Goal: Task Accomplishment & Management: Use online tool/utility

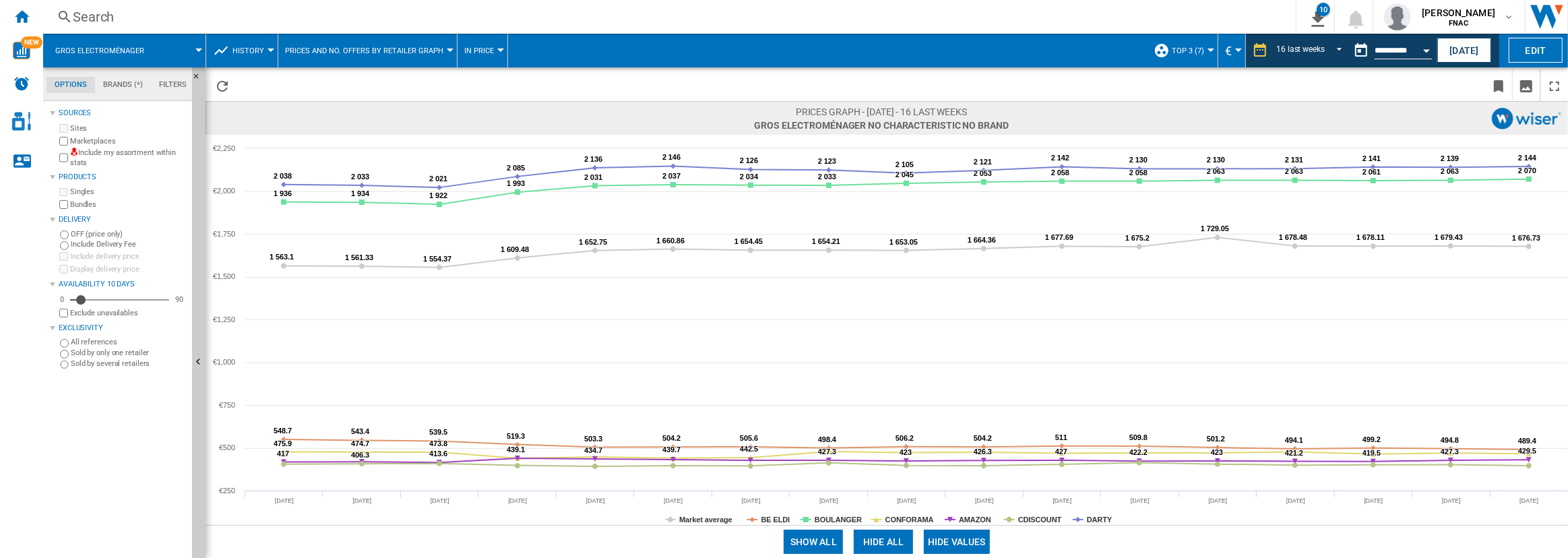
click at [245, 52] on span "History" at bounding box center [248, 51] width 32 height 9
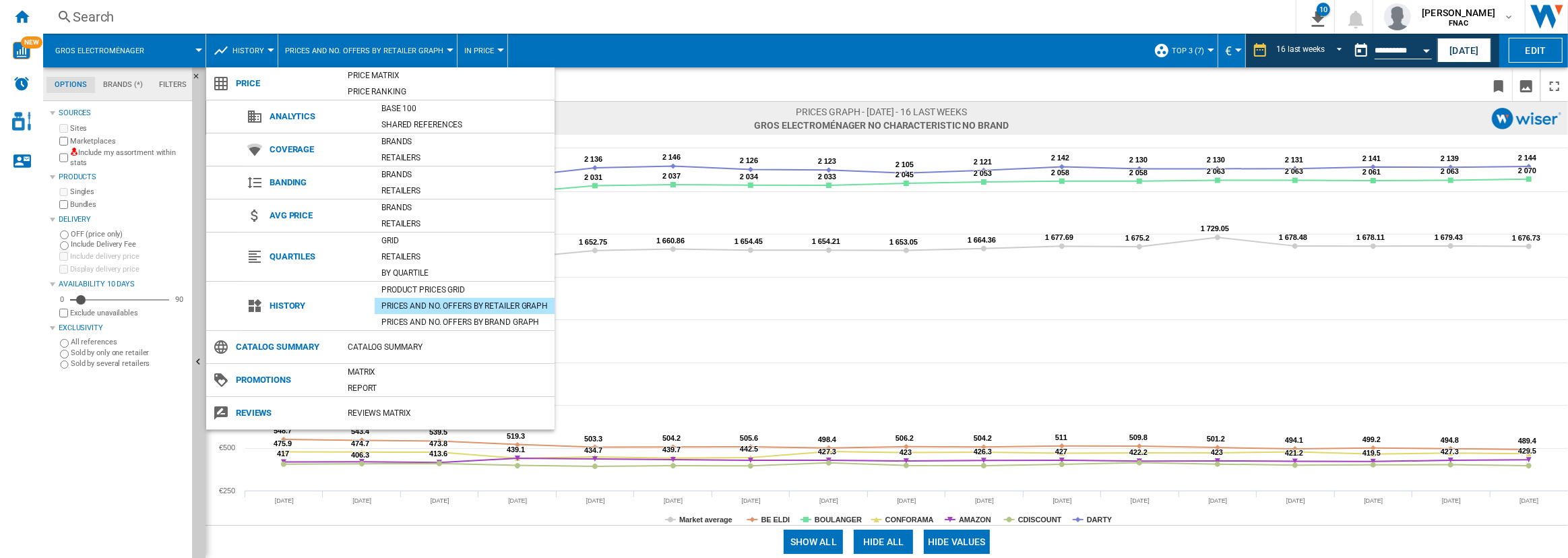
click at [1501, 83] on md-backdrop at bounding box center [784, 279] width 1568 height 558
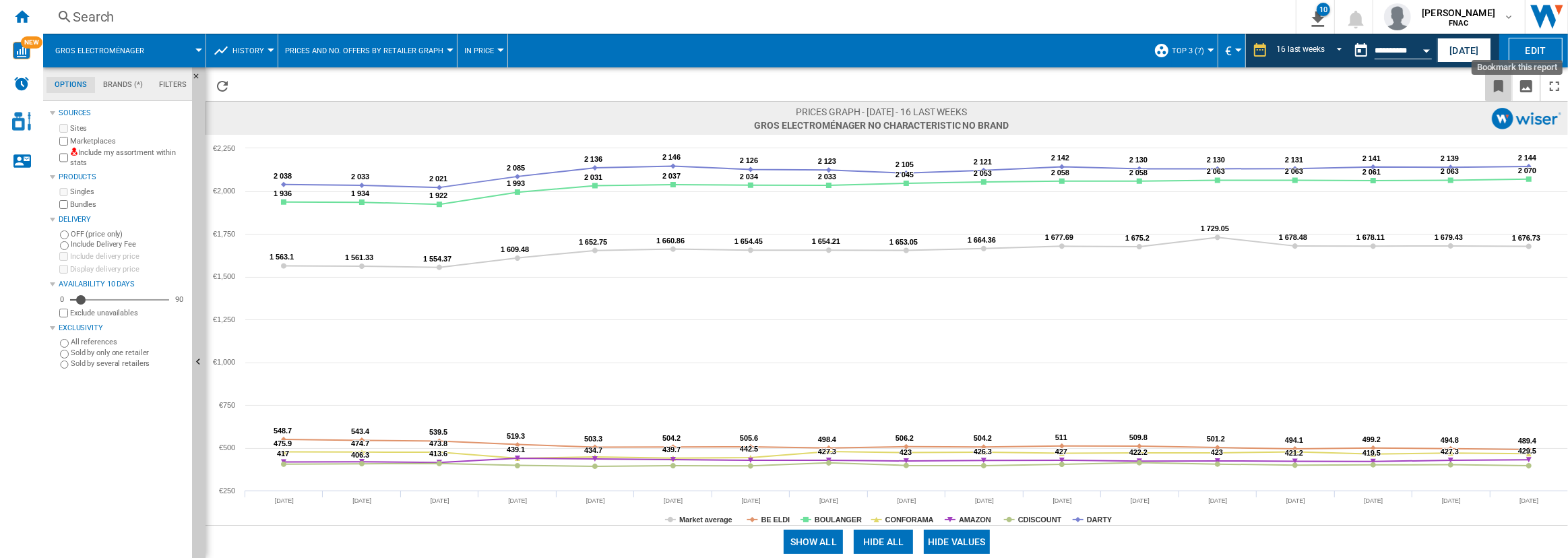
click at [1501, 83] on ng-md-icon "Bookmark this report" at bounding box center [1499, 87] width 16 height 16
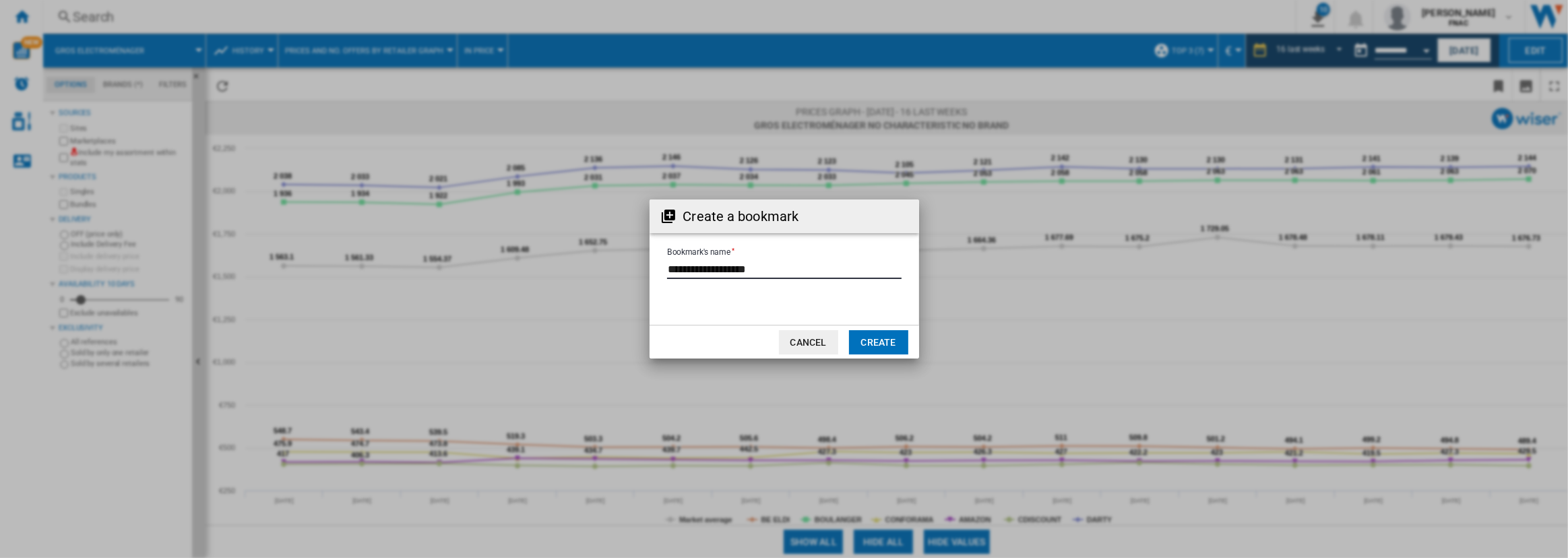
click at [781, 265] on input "Bookmark's name" at bounding box center [784, 269] width 234 height 20
type input "**********"
click at [884, 339] on button "Create" at bounding box center [879, 342] width 59 height 24
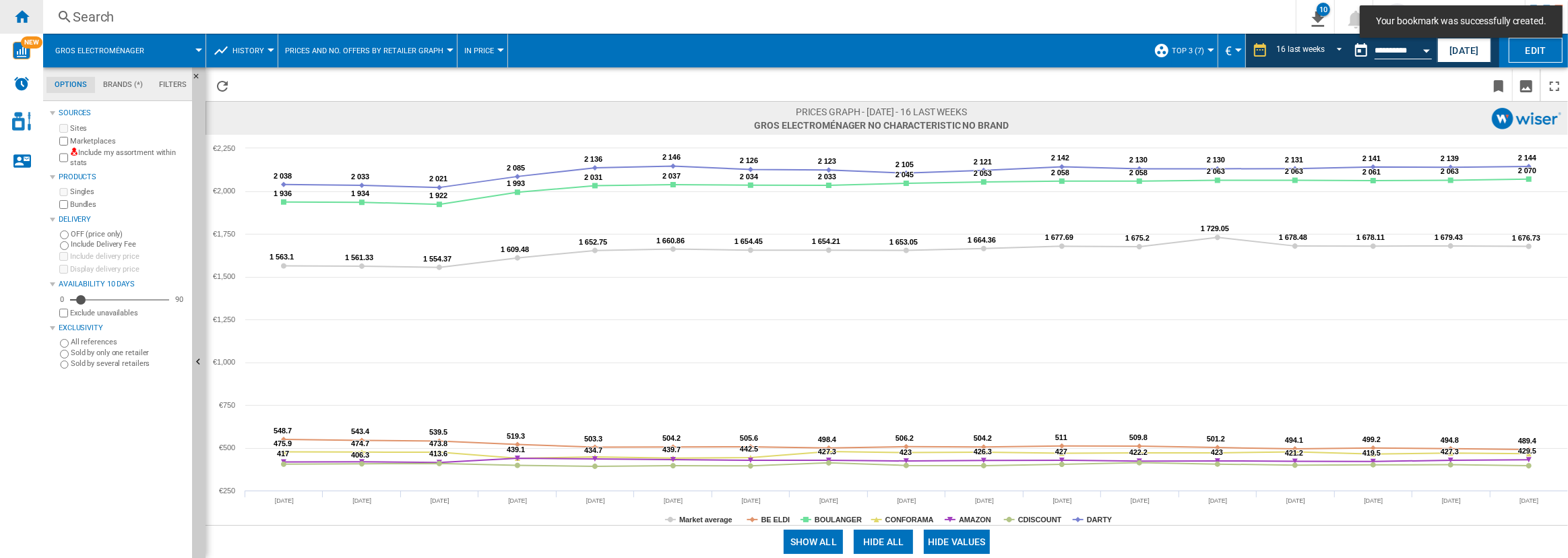
click at [5, 17] on div "Home" at bounding box center [21, 16] width 43 height 34
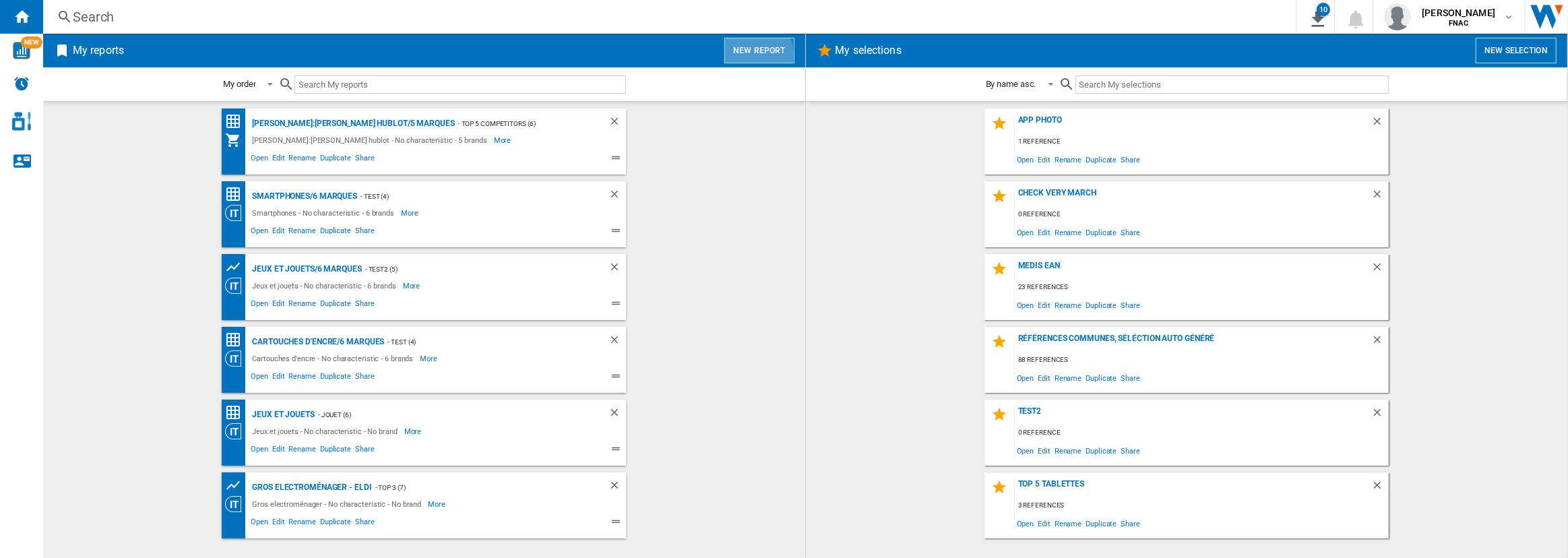
click at [754, 55] on button "New report" at bounding box center [759, 50] width 69 height 25
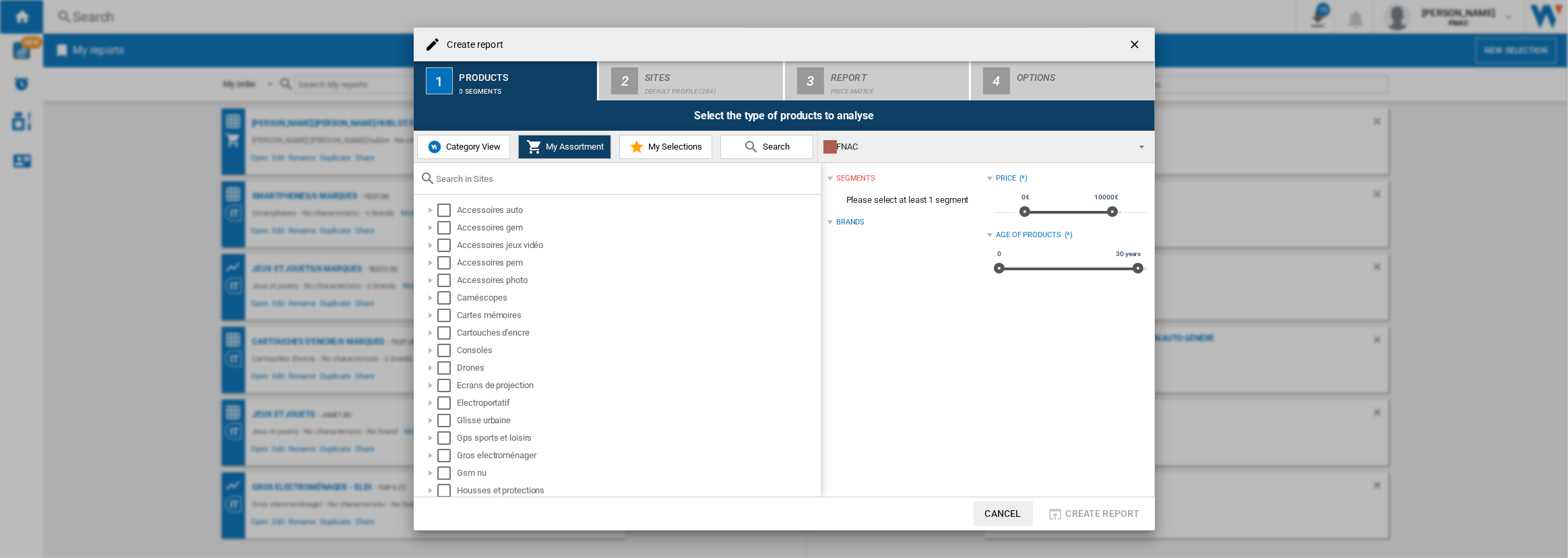
click at [473, 153] on button "Category View" at bounding box center [463, 146] width 93 height 24
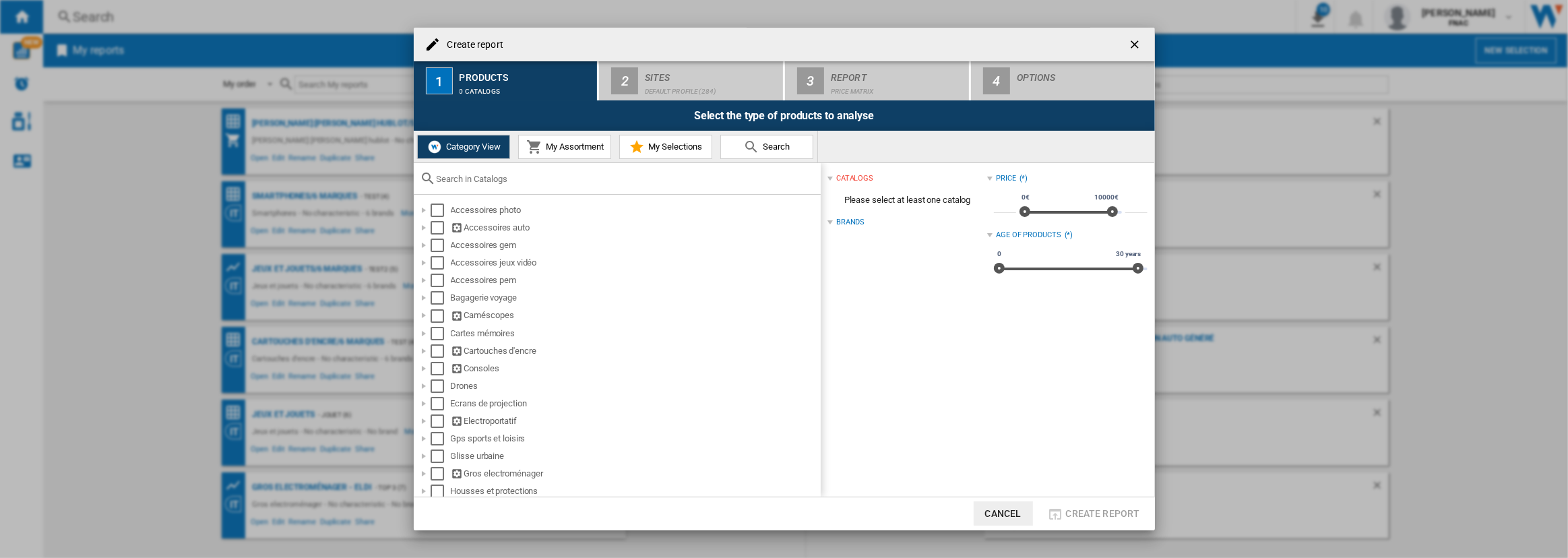
click at [471, 177] on input "text" at bounding box center [625, 179] width 377 height 10
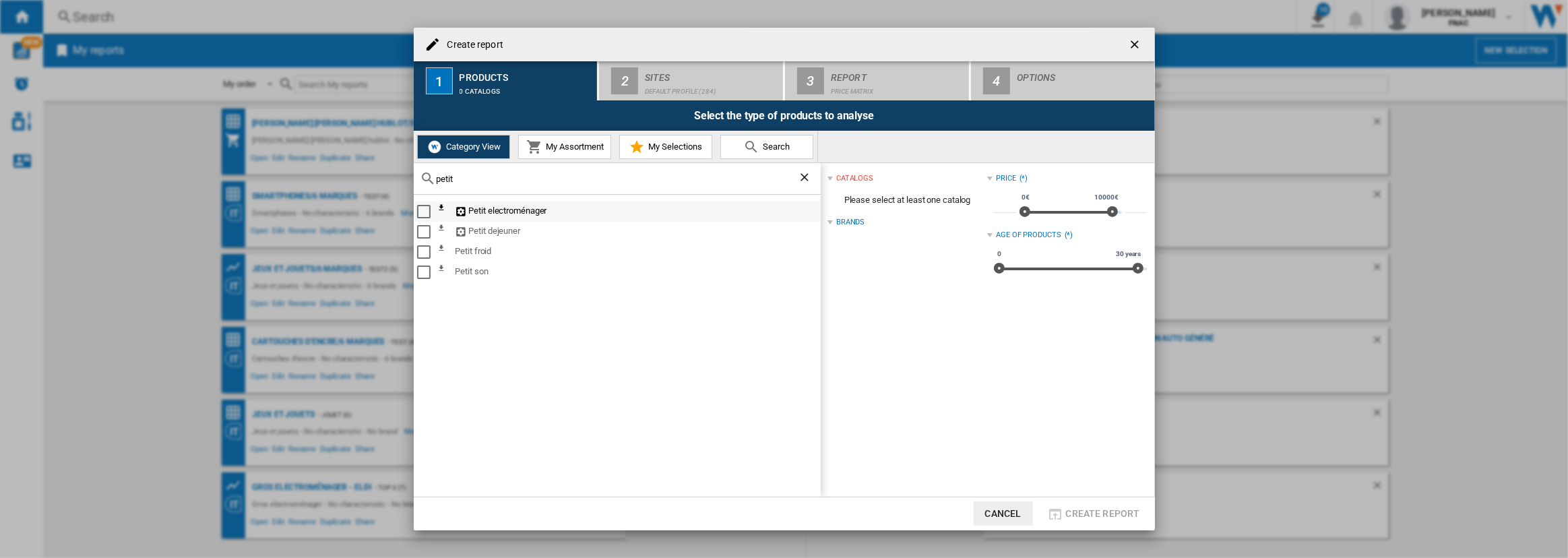
type input "petit"
click at [423, 211] on div "Select" at bounding box center [424, 212] width 14 height 14
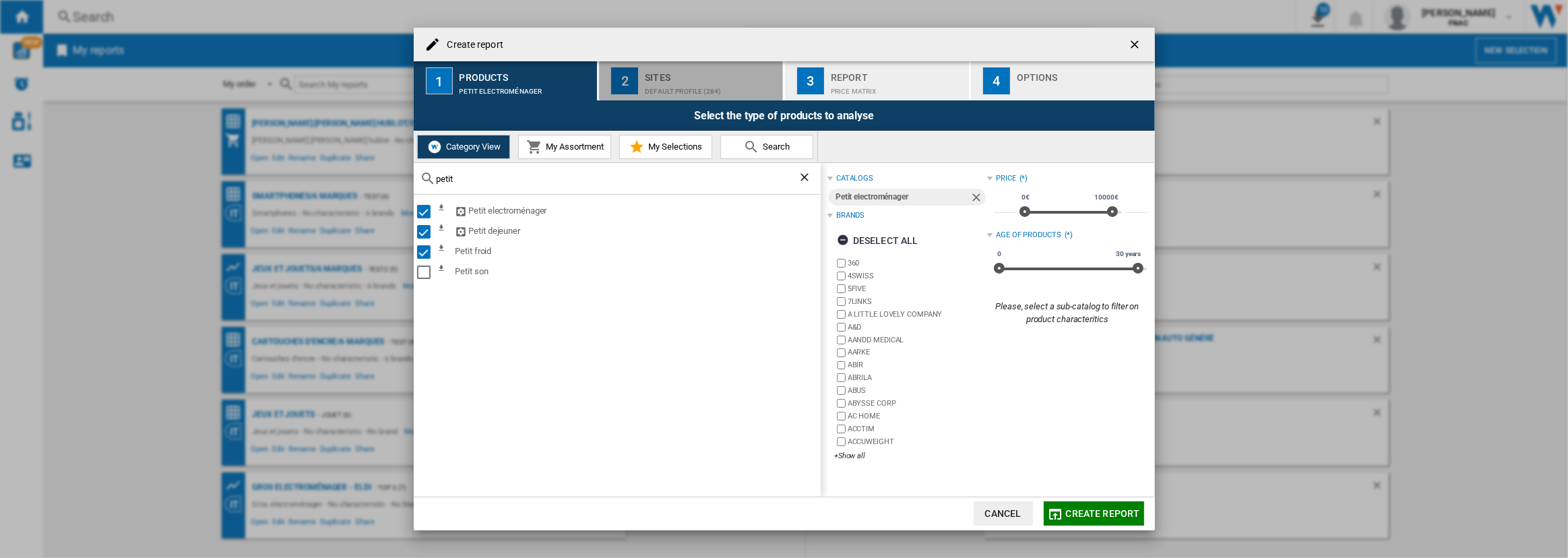
click at [682, 77] on div "Sites" at bounding box center [710, 74] width 133 height 14
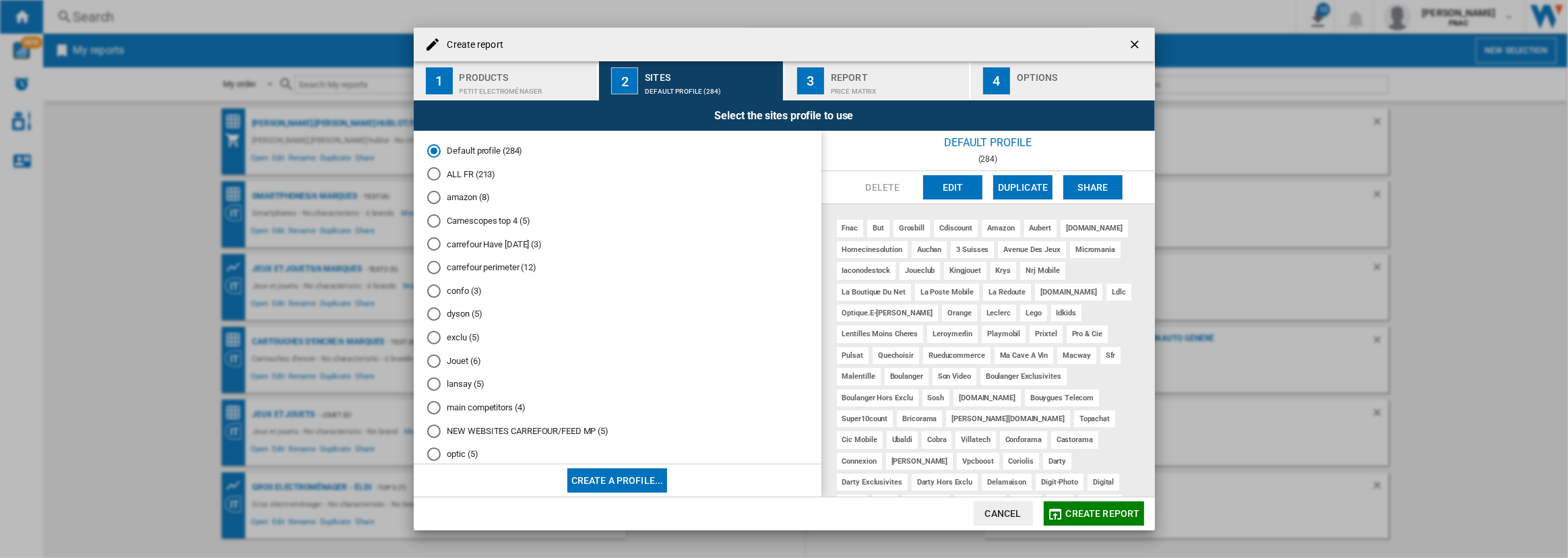
click at [458, 364] on md-radio-button "Jouet (6)" at bounding box center [618, 361] width 381 height 13
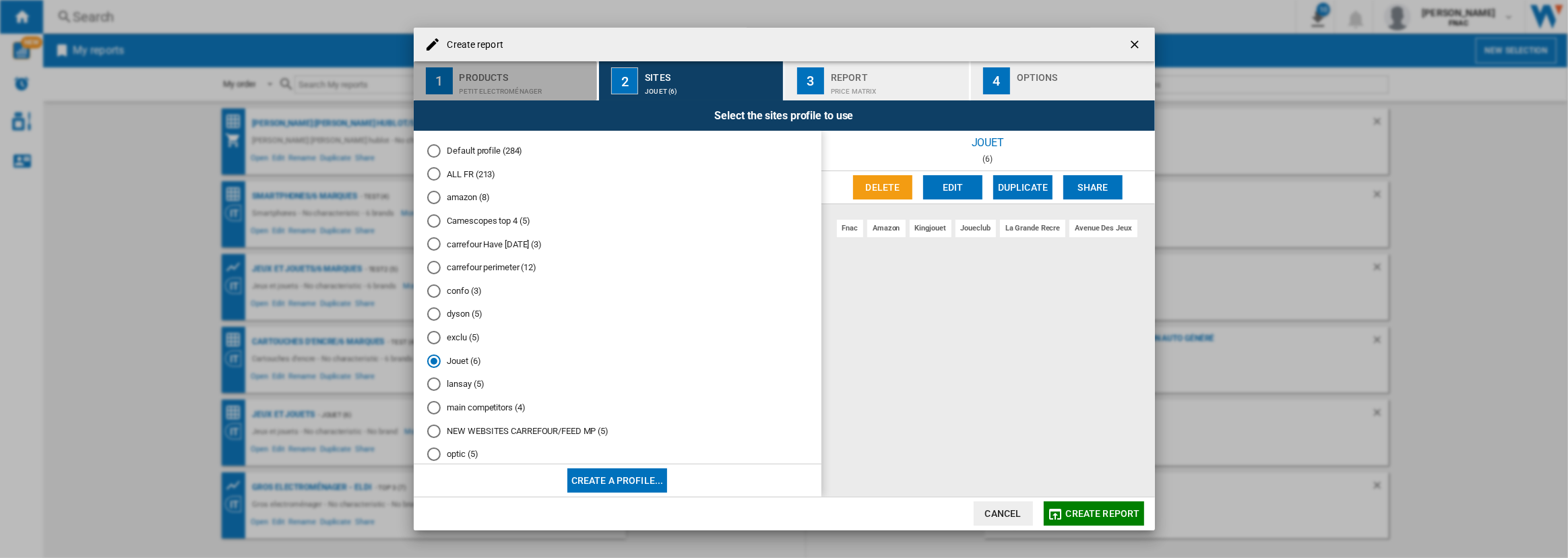
click at [489, 66] on button "1 Products Petit electroménager" at bounding box center [506, 80] width 186 height 39
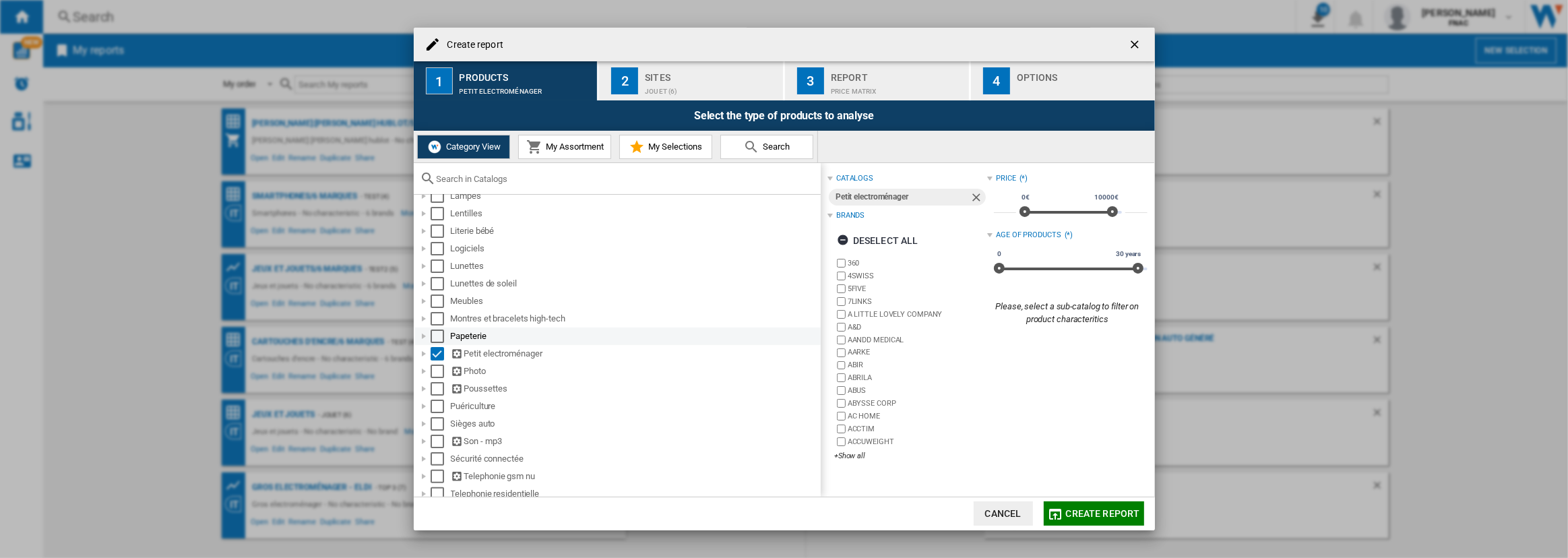
scroll to position [515, 0]
